Goal: Task Accomplishment & Management: Manage account settings

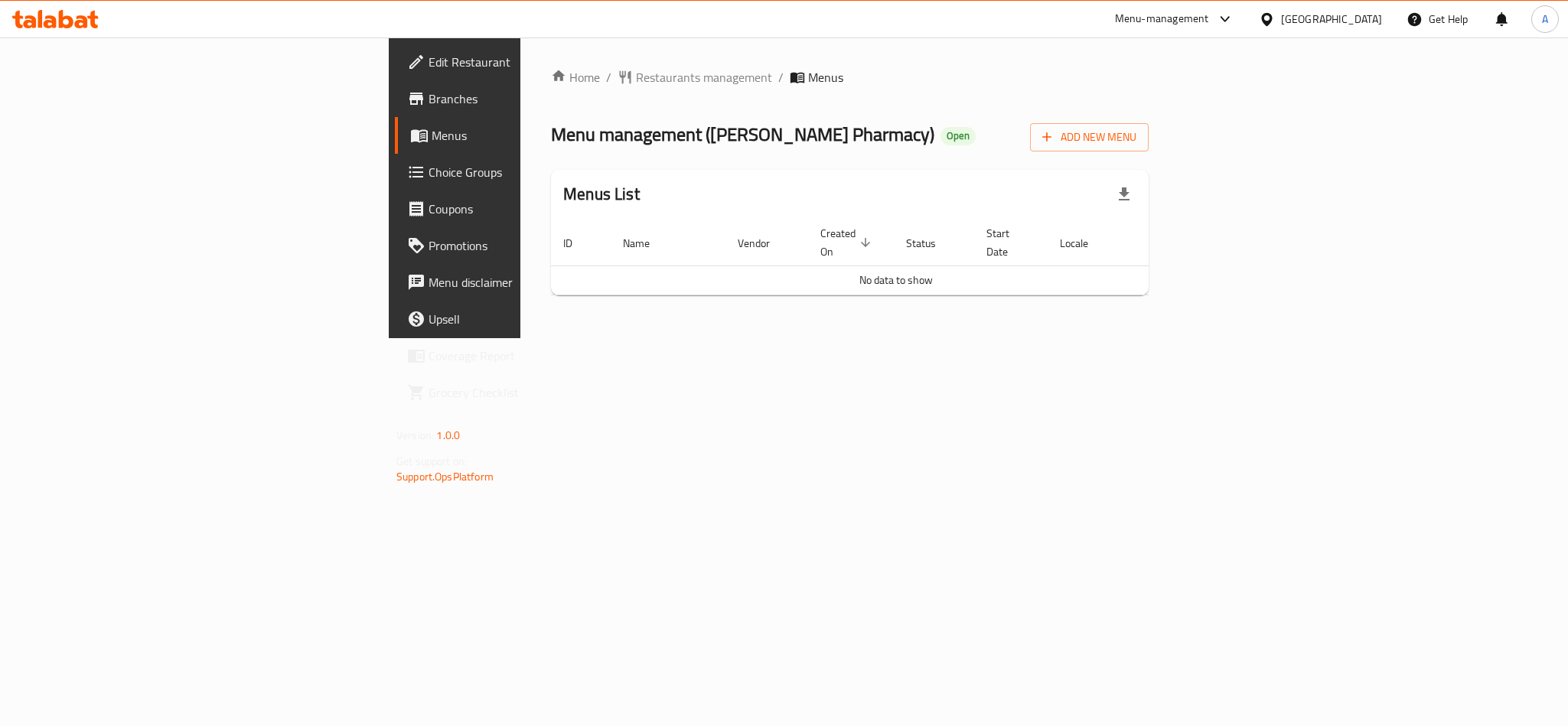
click at [1275, 23] on icon at bounding box center [1268, 20] width 16 height 16
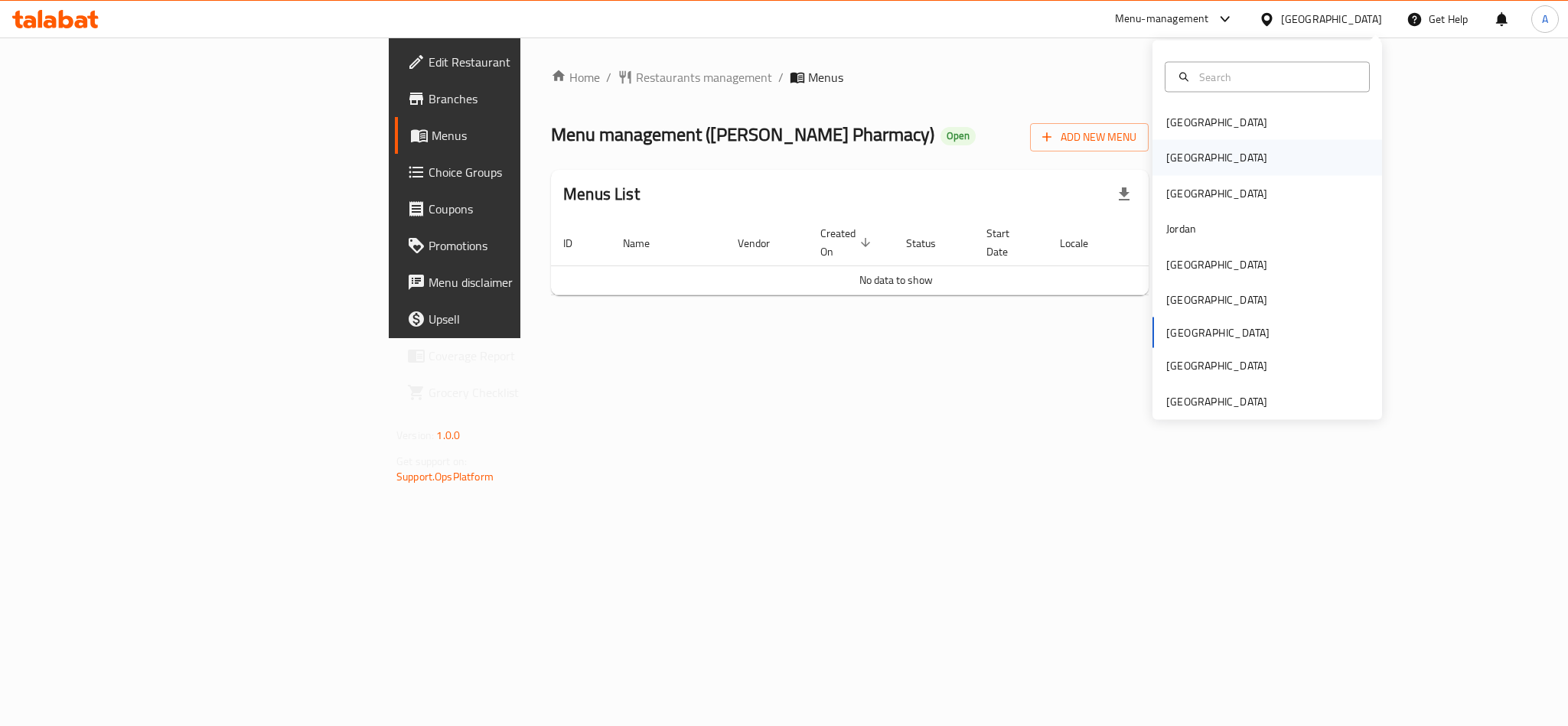
click at [1197, 159] on div "[GEOGRAPHIC_DATA]" at bounding box center [1267, 157] width 230 height 35
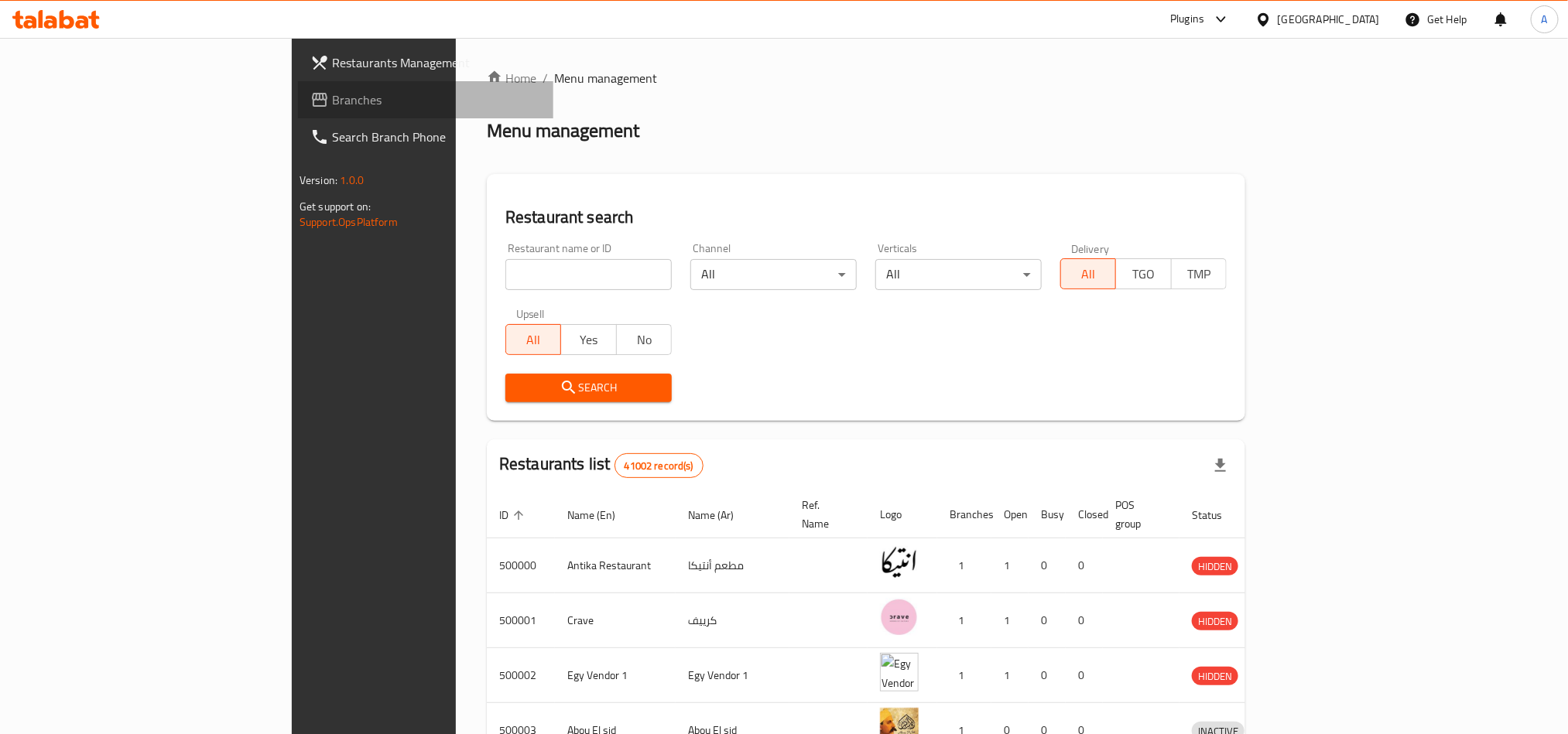
click at [298, 114] on link "Branches" at bounding box center [425, 100] width 256 height 37
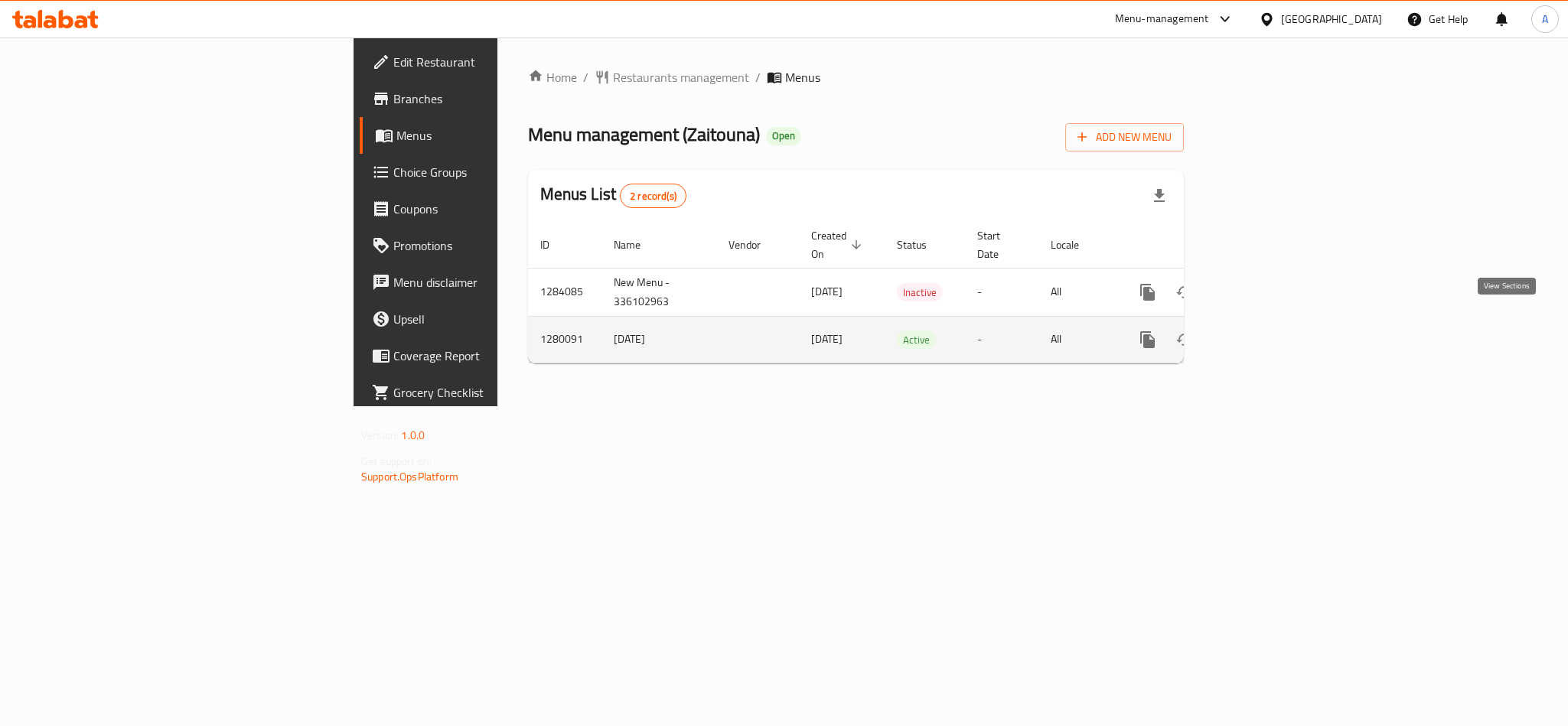
click at [1268, 331] on icon "enhanced table" at bounding box center [1258, 340] width 18 height 18
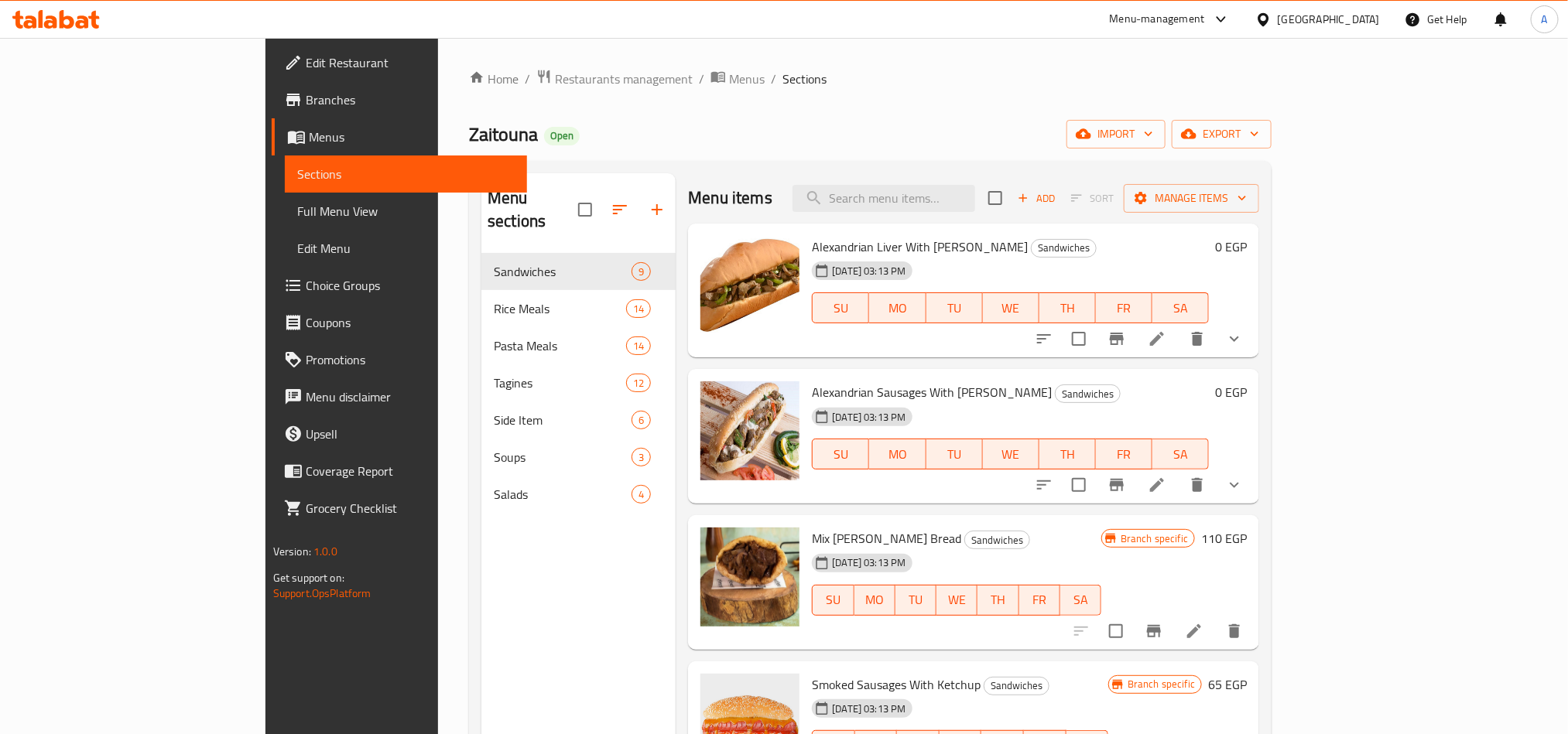
click at [1239, 339] on icon "show more" at bounding box center [1233, 339] width 9 height 6
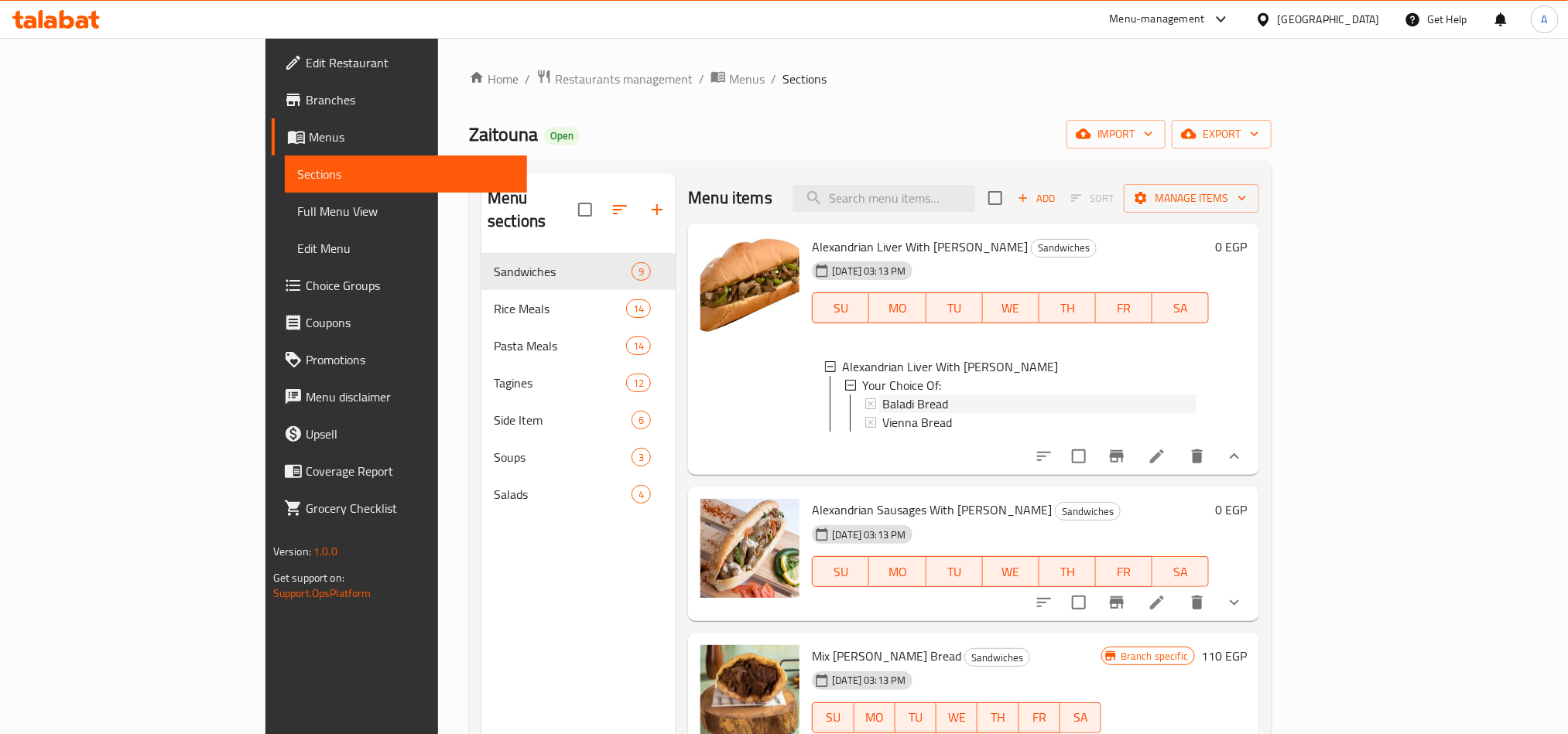
click at [890, 404] on div "Baladi Bread" at bounding box center [1040, 404] width 315 height 18
click at [887, 423] on div "Vienna Bread" at bounding box center [1040, 423] width 315 height 18
click at [1253, 606] on button "show more" at bounding box center [1234, 603] width 37 height 37
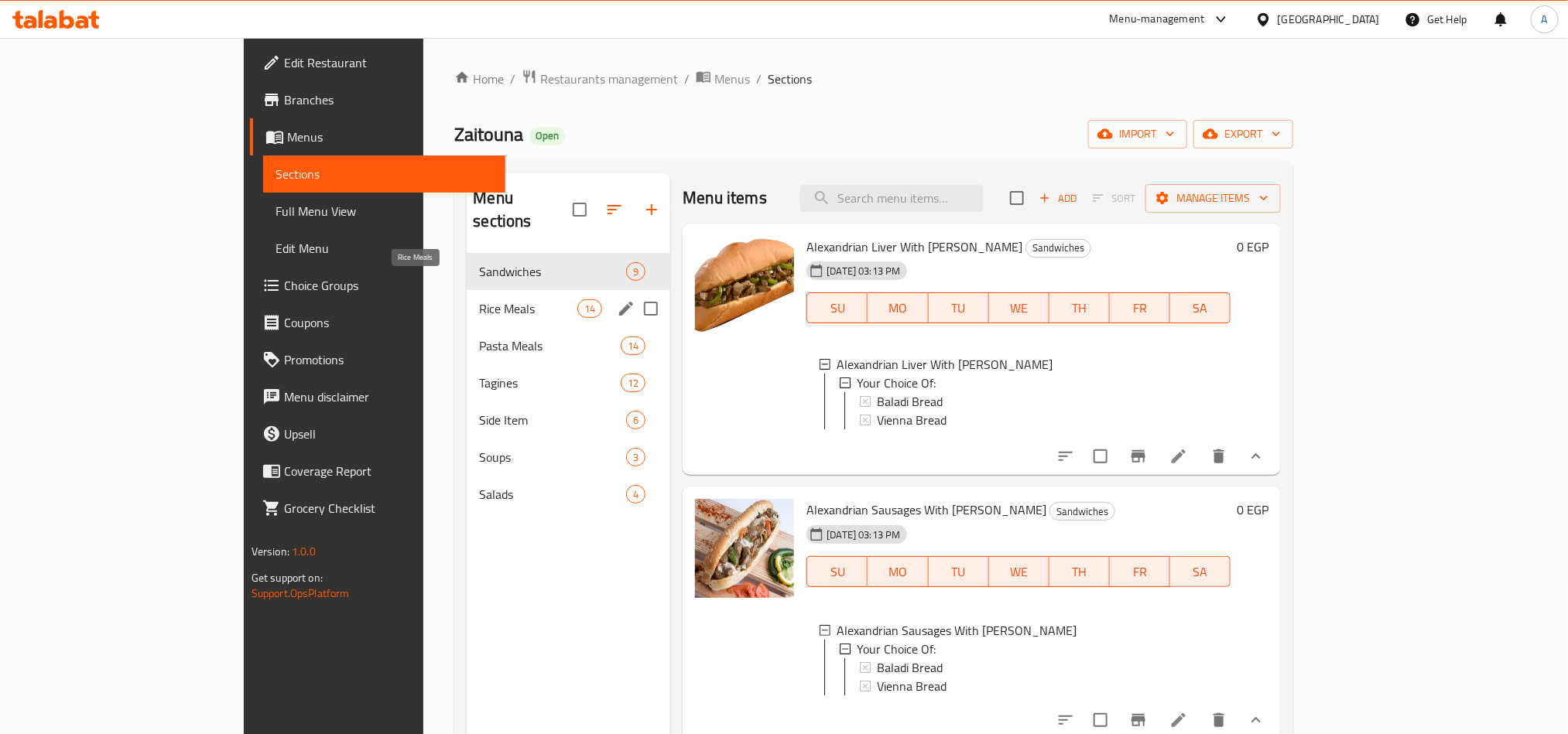
click at [479, 300] on span "Rice Meals" at bounding box center [528, 309] width 98 height 18
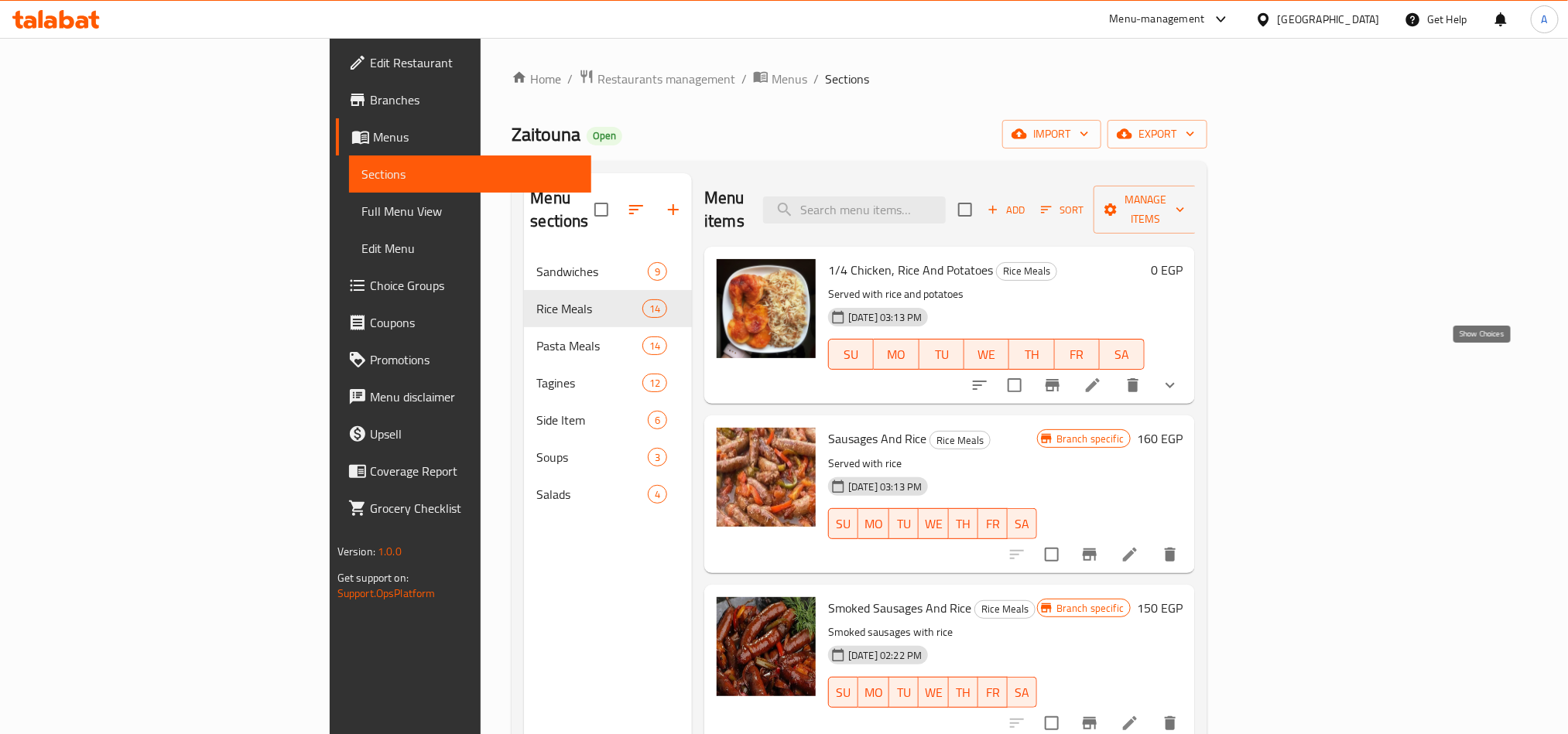
click at [1179, 376] on icon "show more" at bounding box center [1170, 385] width 18 height 18
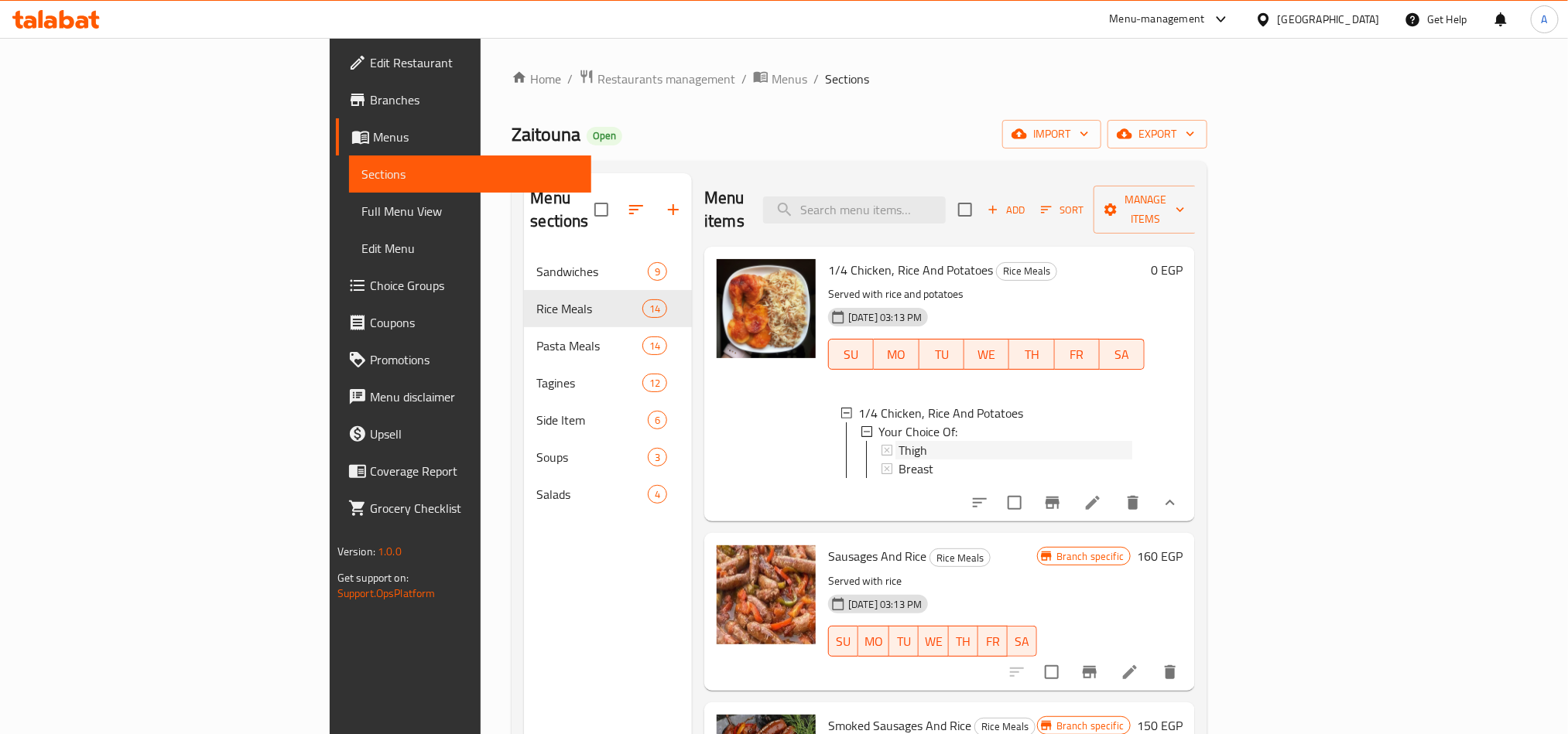
click at [935, 441] on div "Thigh" at bounding box center [1015, 450] width 234 height 18
click at [918, 459] on div "Breast" at bounding box center [1015, 469] width 234 height 18
click at [598, 80] on span "Restaurants management" at bounding box center [667, 79] width 138 height 18
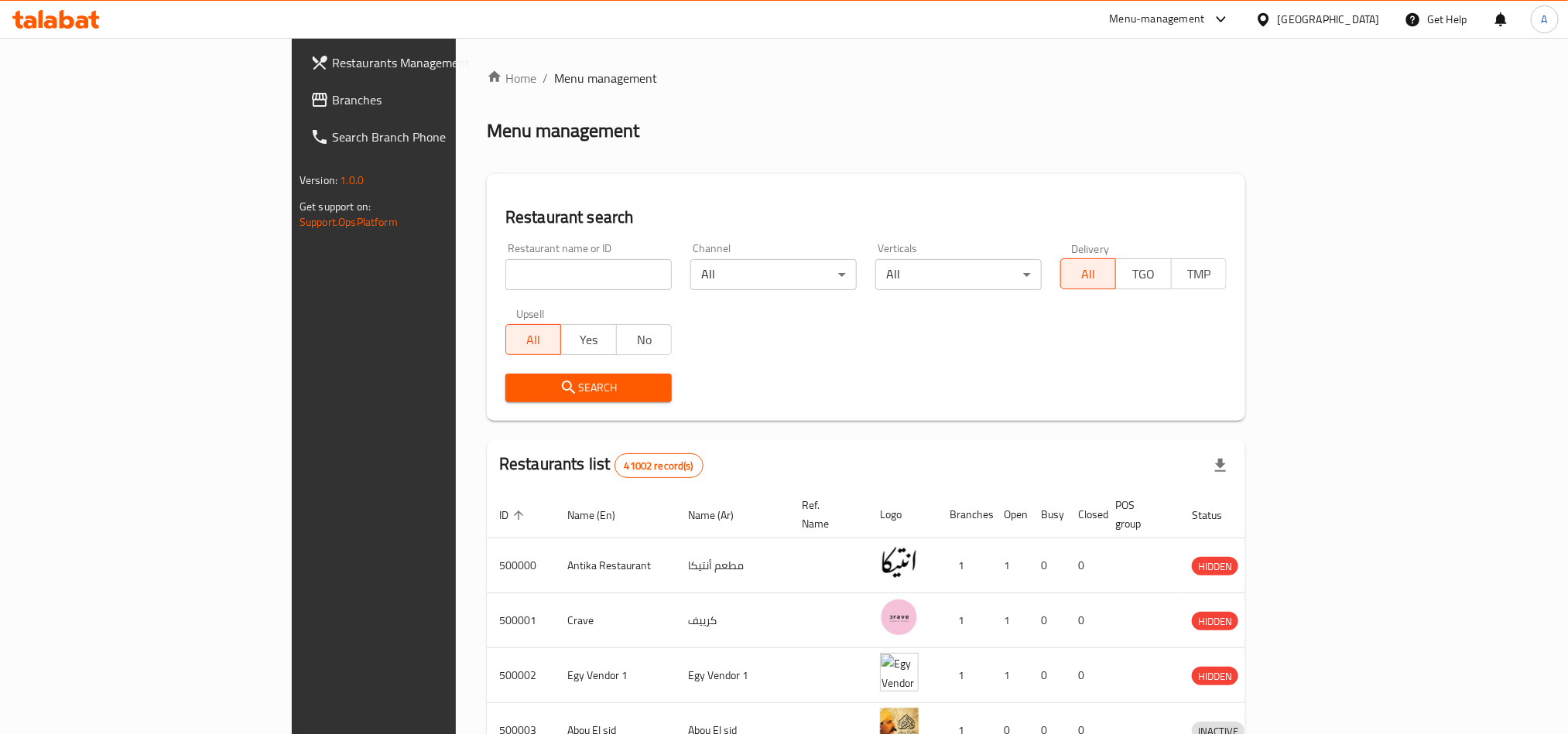
click at [332, 109] on span "Branches" at bounding box center [436, 100] width 209 height 18
